Goal: Communication & Community: Answer question/provide support

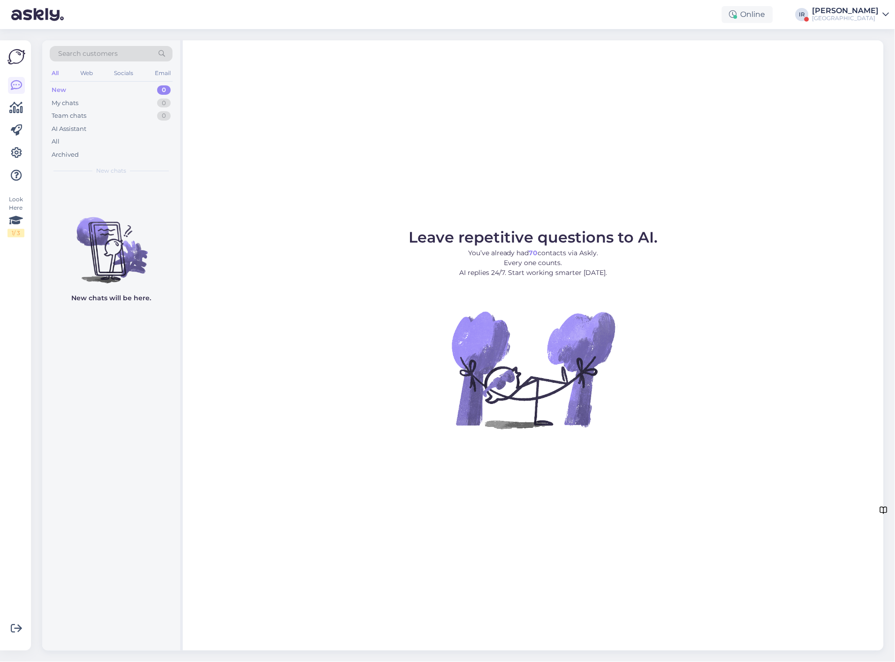
click at [850, 12] on div "[PERSON_NAME]" at bounding box center [846, 11] width 67 height 8
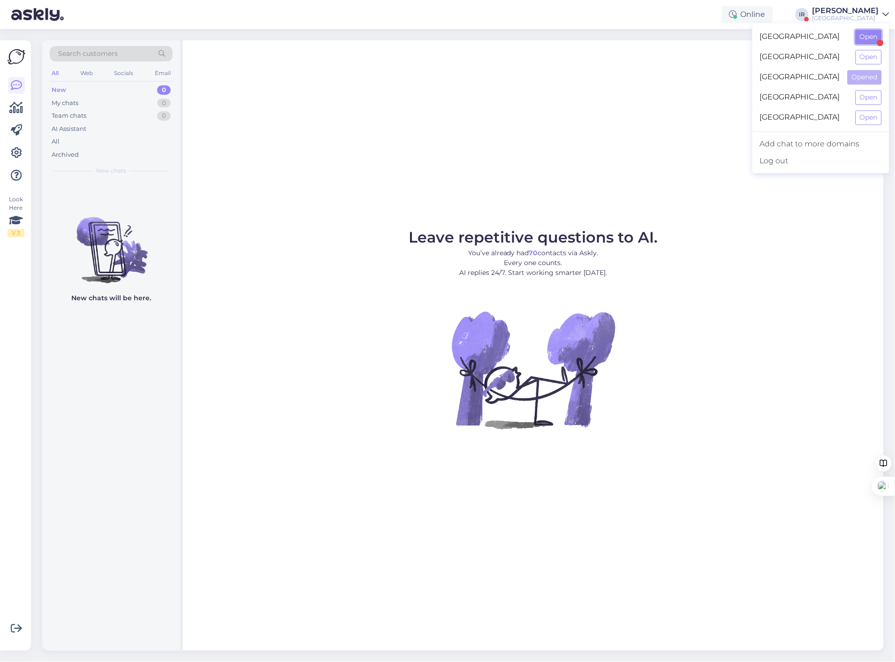
click at [868, 42] on button "Open" at bounding box center [869, 37] width 26 height 15
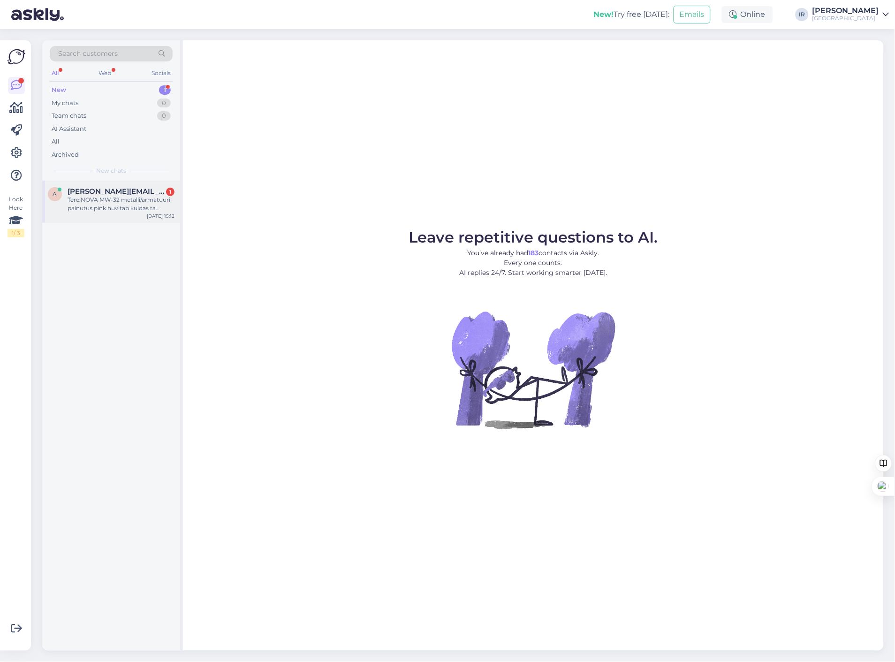
click at [94, 202] on div "Tere.NOVA MW-32 metalli/armatuuri painutus pink.huvitab kuidas ta töötab,kas to…" at bounding box center [121, 204] width 107 height 17
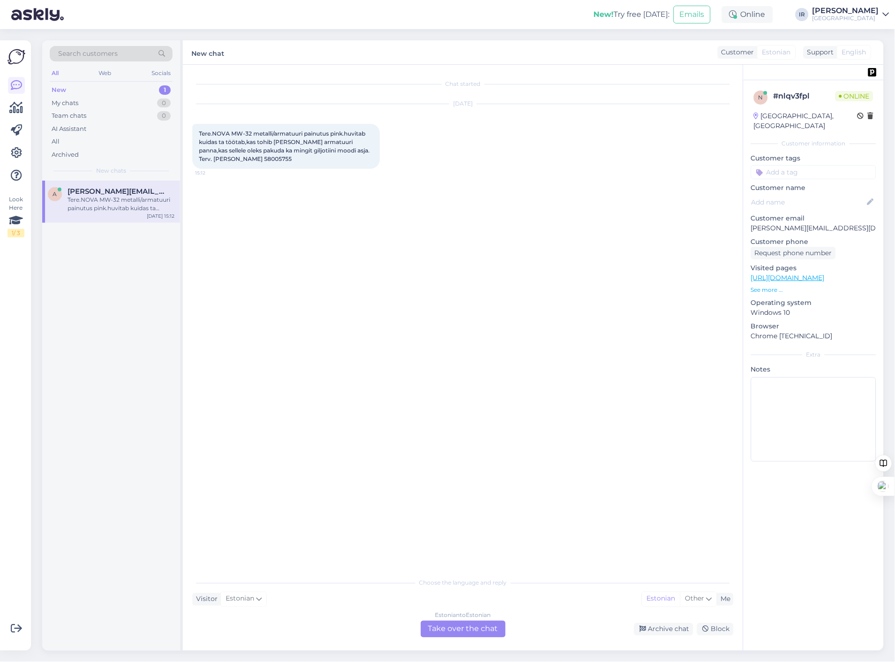
click at [463, 631] on div "Estonian to Estonian Take over the chat" at bounding box center [463, 629] width 85 height 17
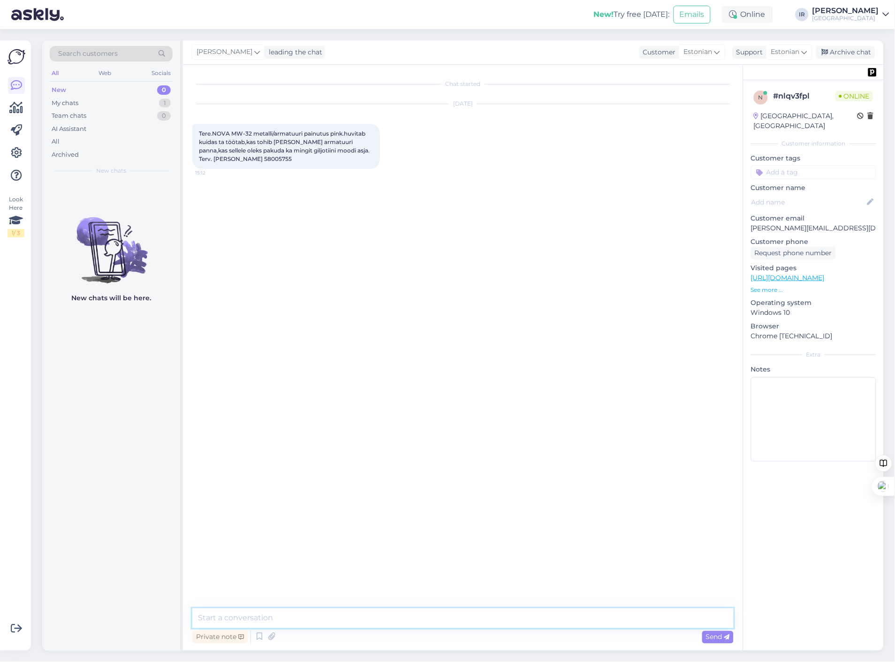
click at [302, 613] on textarea at bounding box center [462, 618] width 541 height 20
click at [312, 618] on textarea "Tere," at bounding box center [462, 618] width 541 height 20
type textarea "Tere, võib mitut armatuuri ka panna. Peaasi, et ei ületa max 32mm paksust. Gilj…"
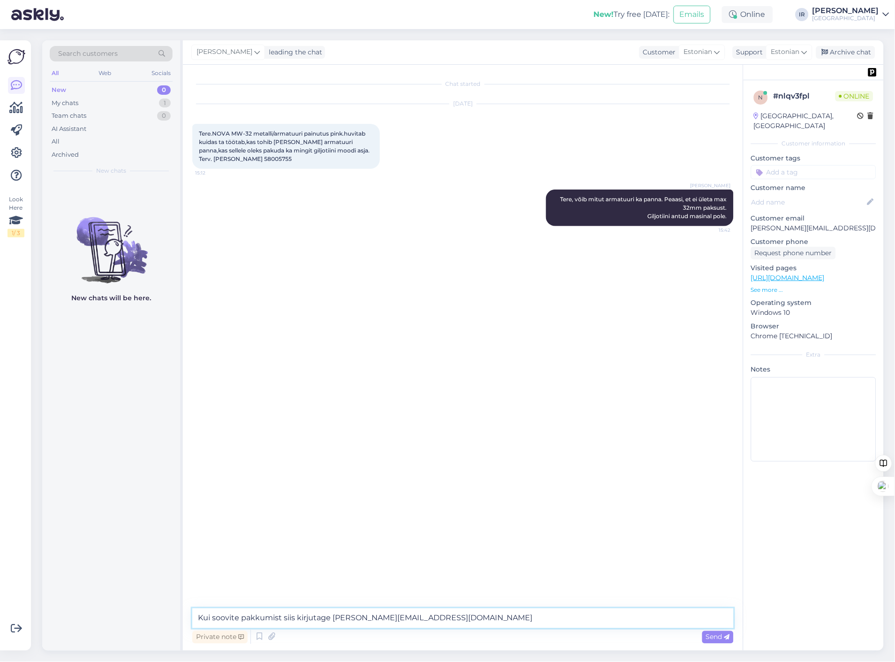
type textarea "Kui soovite pakkumist siis kirjutage [PERSON_NAME][EMAIL_ADDRESS][DOMAIN_NAME]"
